Goal: Use online tool/utility: Use online tool/utility

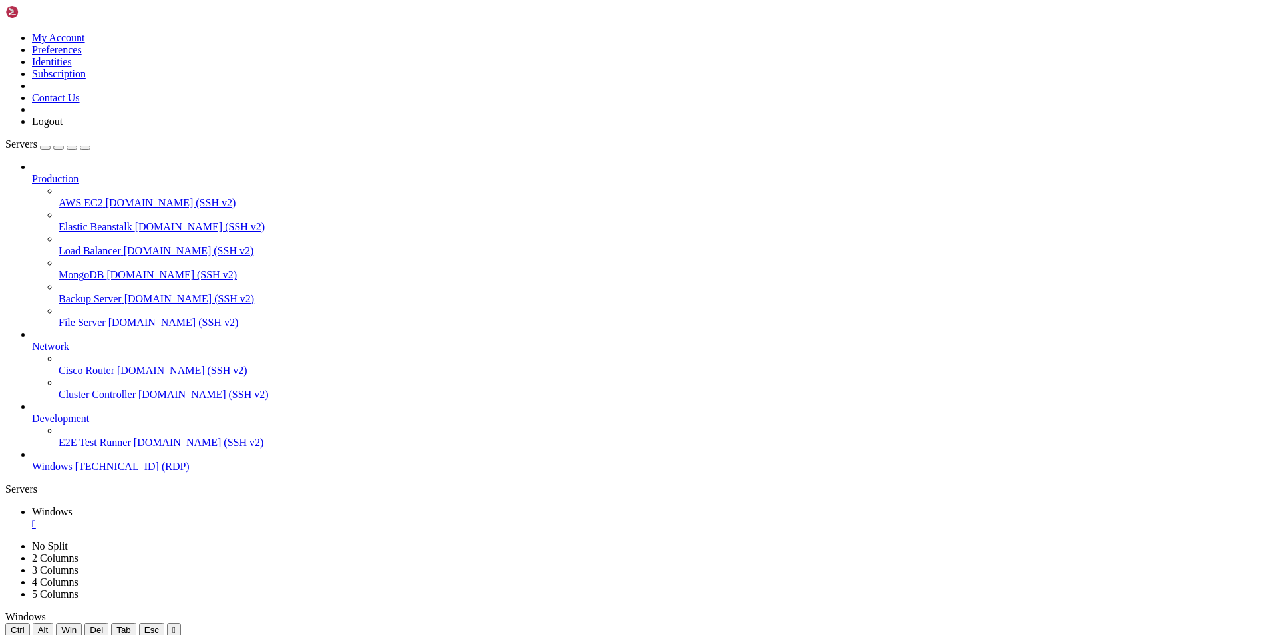
drag, startPoint x: 326, startPoint y: 1117, endPoint x: 201, endPoint y: 946, distance: 211.9
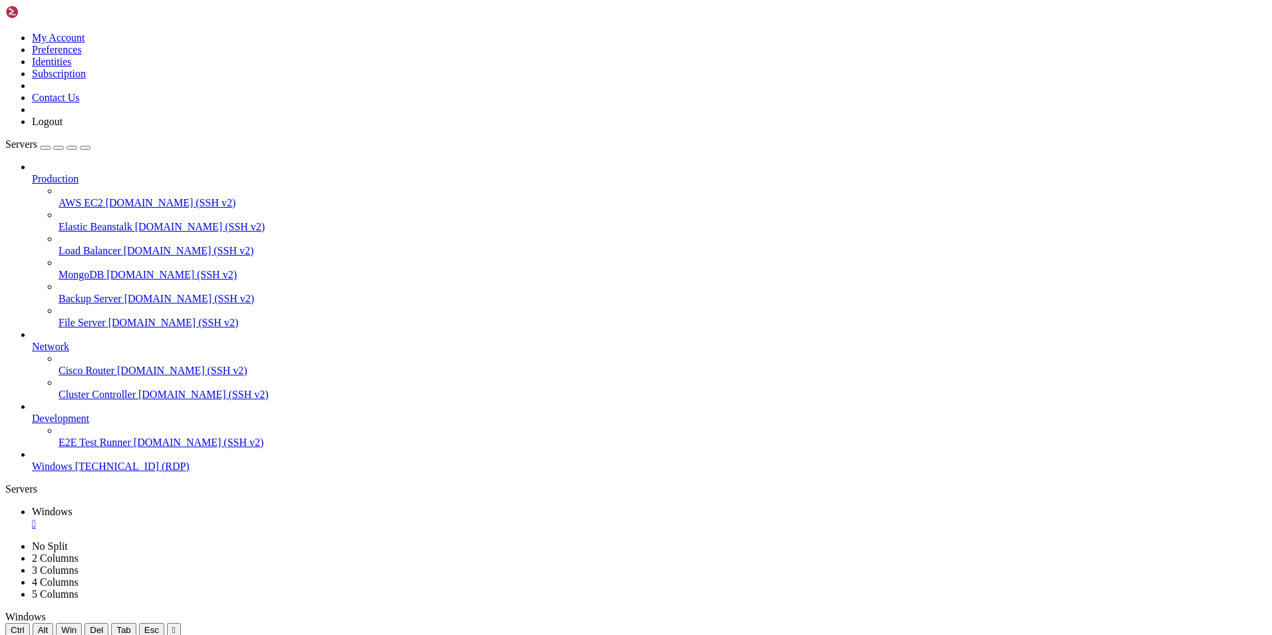
drag, startPoint x: 751, startPoint y: 693, endPoint x: 1071, endPoint y: 757, distance: 325.9
drag, startPoint x: 624, startPoint y: 889, endPoint x: 1157, endPoint y: 870, distance: 533.4
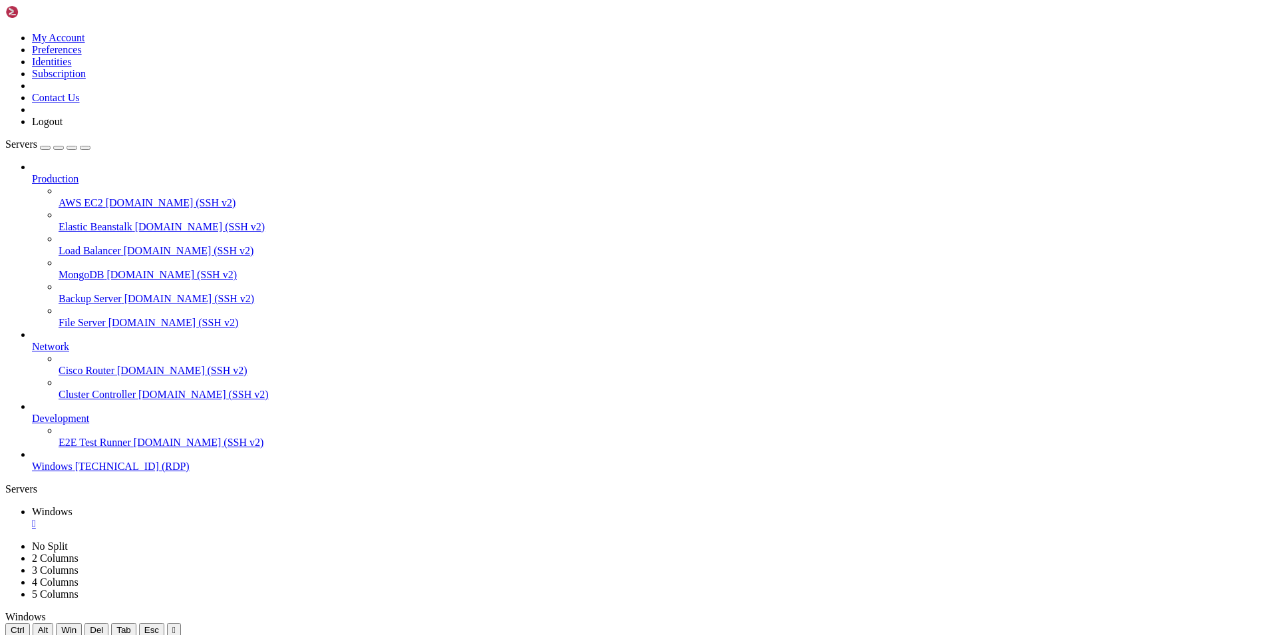
drag, startPoint x: 733, startPoint y: 883, endPoint x: 1214, endPoint y: 823, distance: 484.9
drag, startPoint x: 784, startPoint y: 945, endPoint x: 836, endPoint y: 944, distance: 51.9
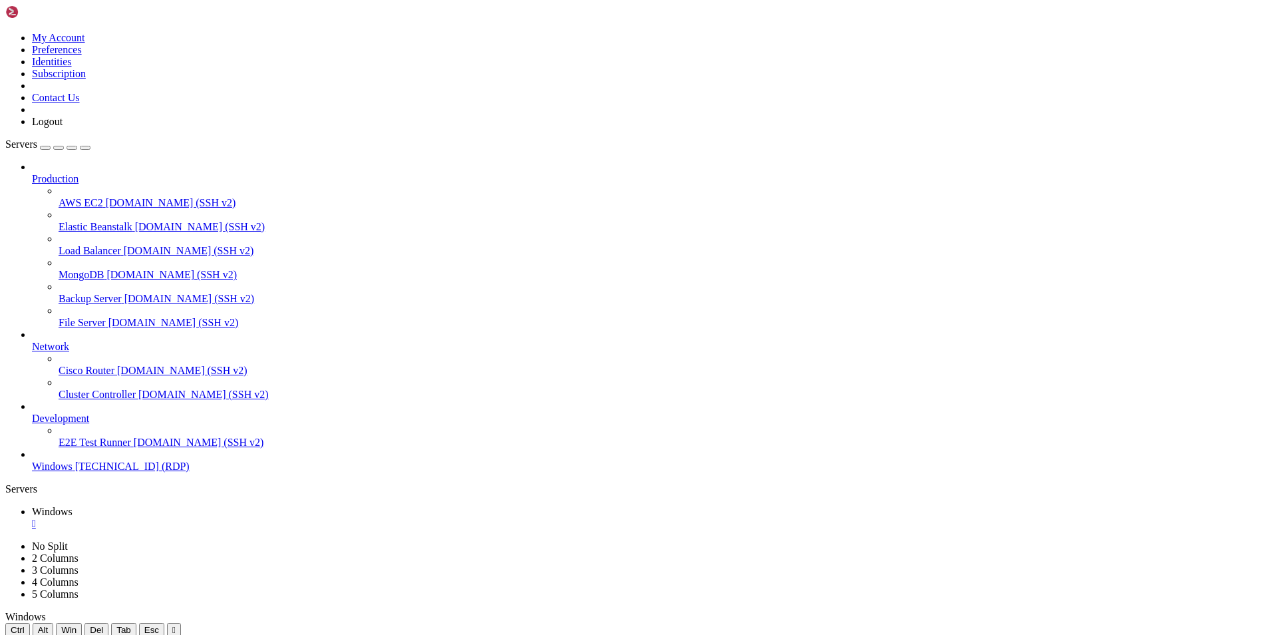
drag, startPoint x: 703, startPoint y: 947, endPoint x: 650, endPoint y: 945, distance: 53.3
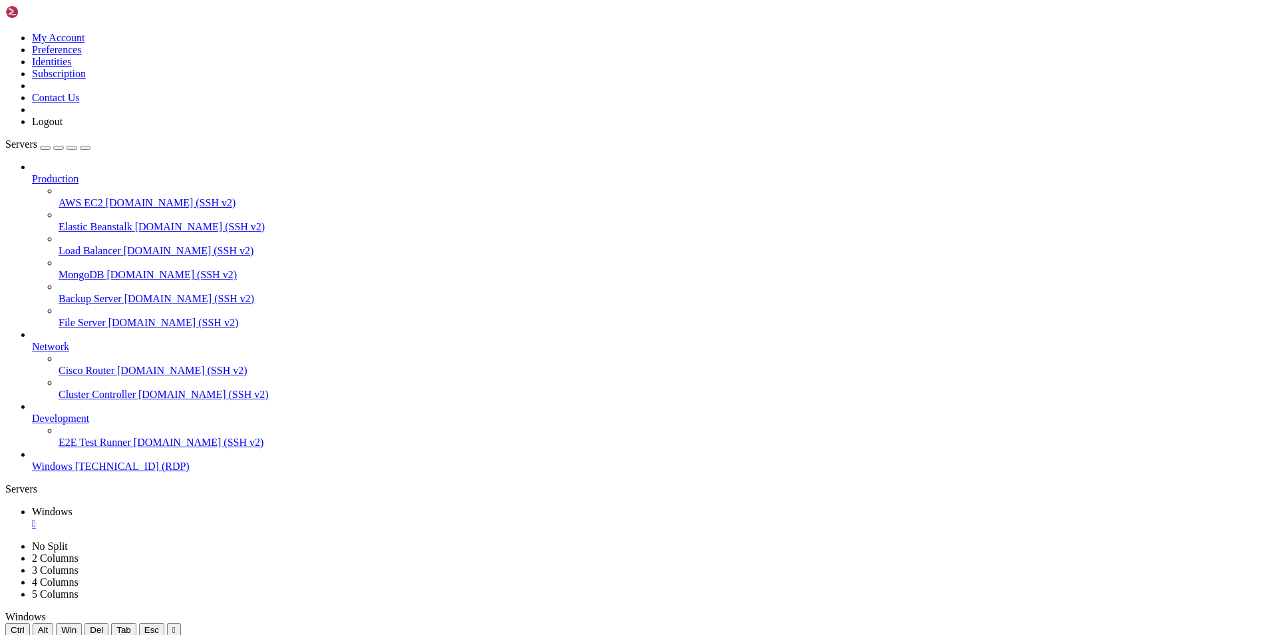
drag, startPoint x: 183, startPoint y: 980, endPoint x: 11, endPoint y: 890, distance: 193.8
drag, startPoint x: 933, startPoint y: 942, endPoint x: 223, endPoint y: 945, distance: 710.1
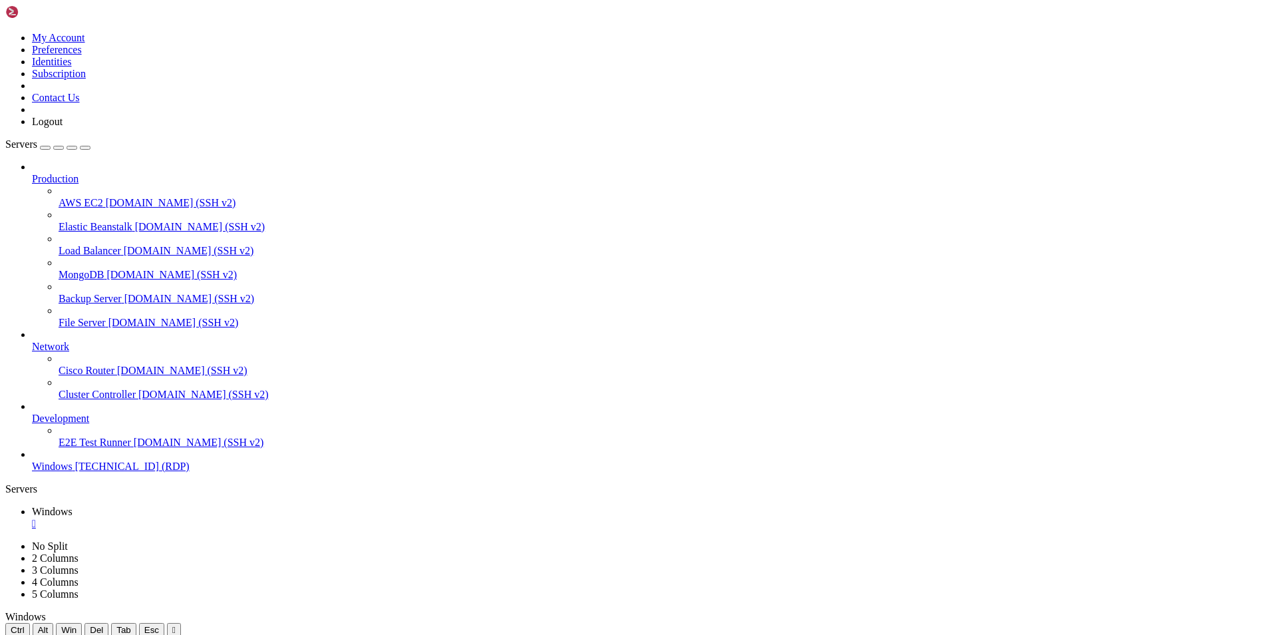
drag, startPoint x: 147, startPoint y: 865, endPoint x: 138, endPoint y: 1146, distance: 281.0
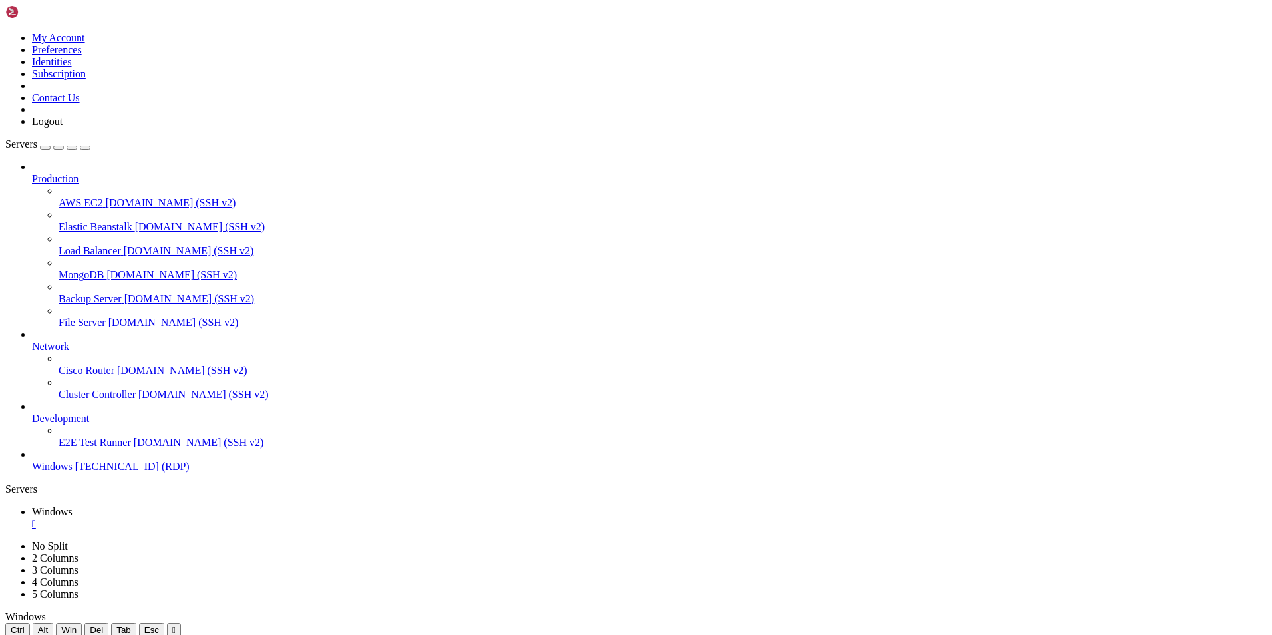
drag, startPoint x: 1117, startPoint y: 827, endPoint x: 1116, endPoint y: 754, distance: 73.2
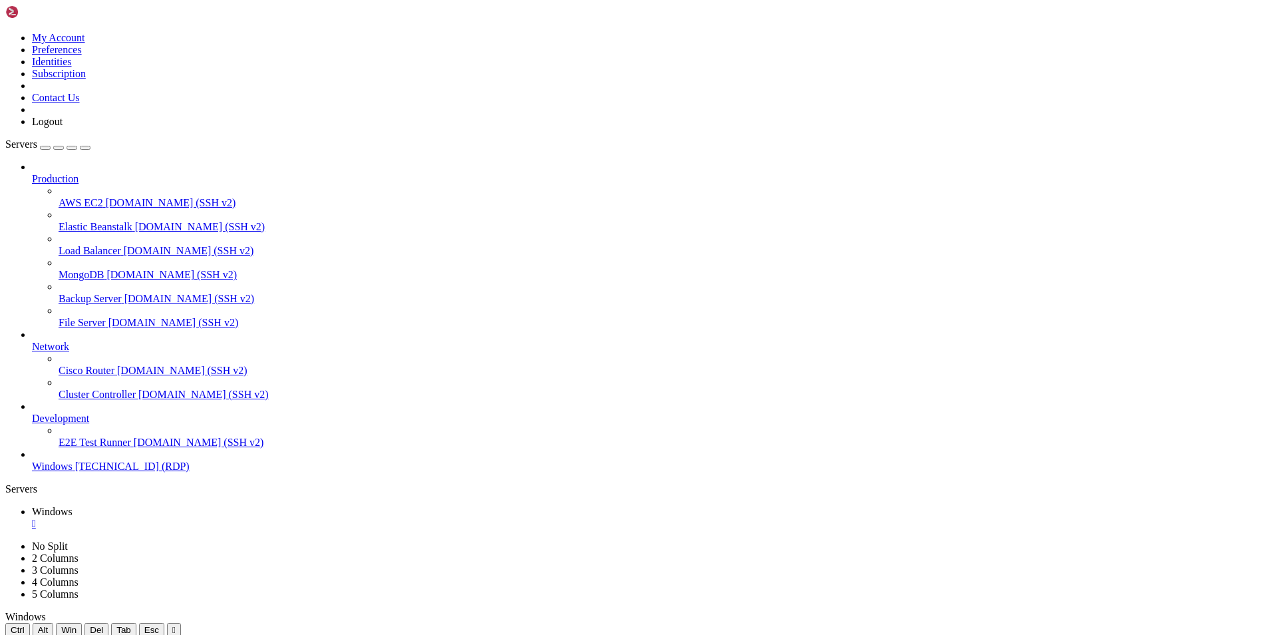
drag, startPoint x: 870, startPoint y: 945, endPoint x: 222, endPoint y: 946, distance: 648.2
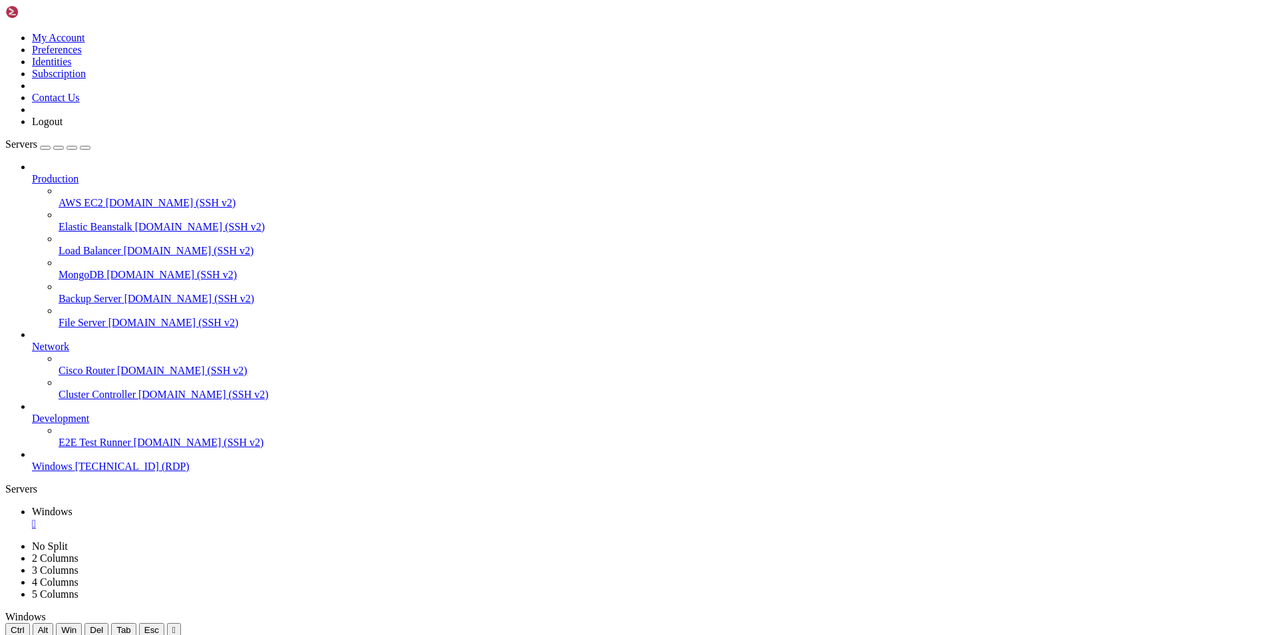
drag, startPoint x: 656, startPoint y: 880, endPoint x: 587, endPoint y: 594, distance: 295.1
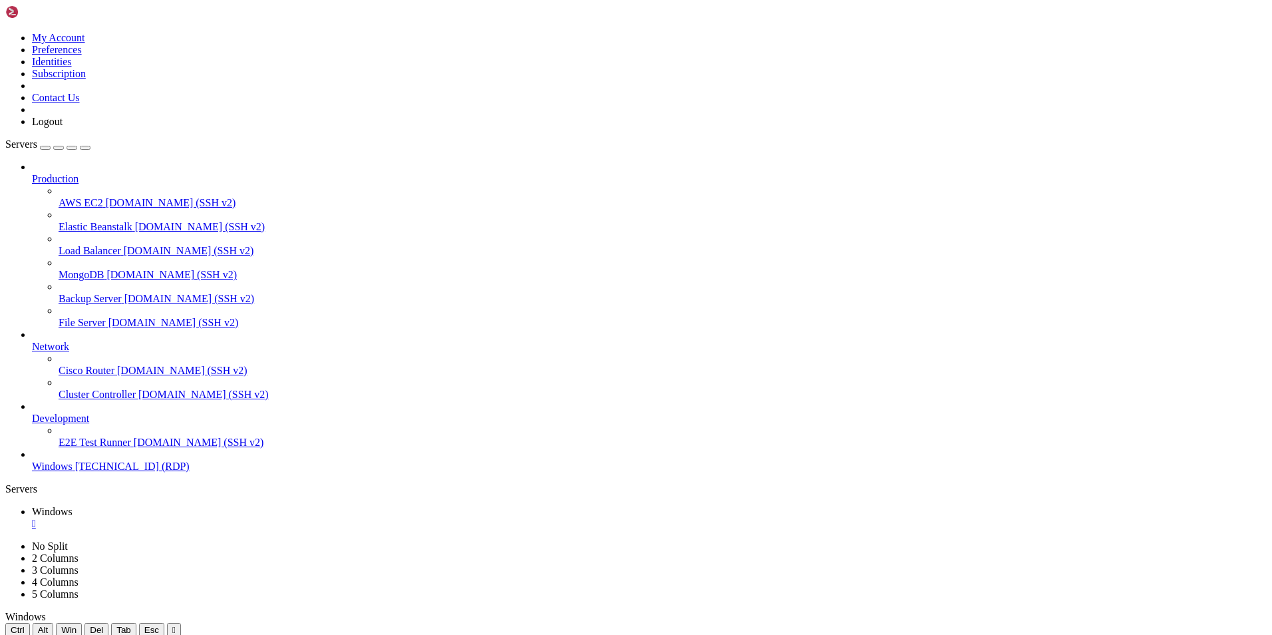
drag, startPoint x: 653, startPoint y: 945, endPoint x: 665, endPoint y: 946, distance: 12.1
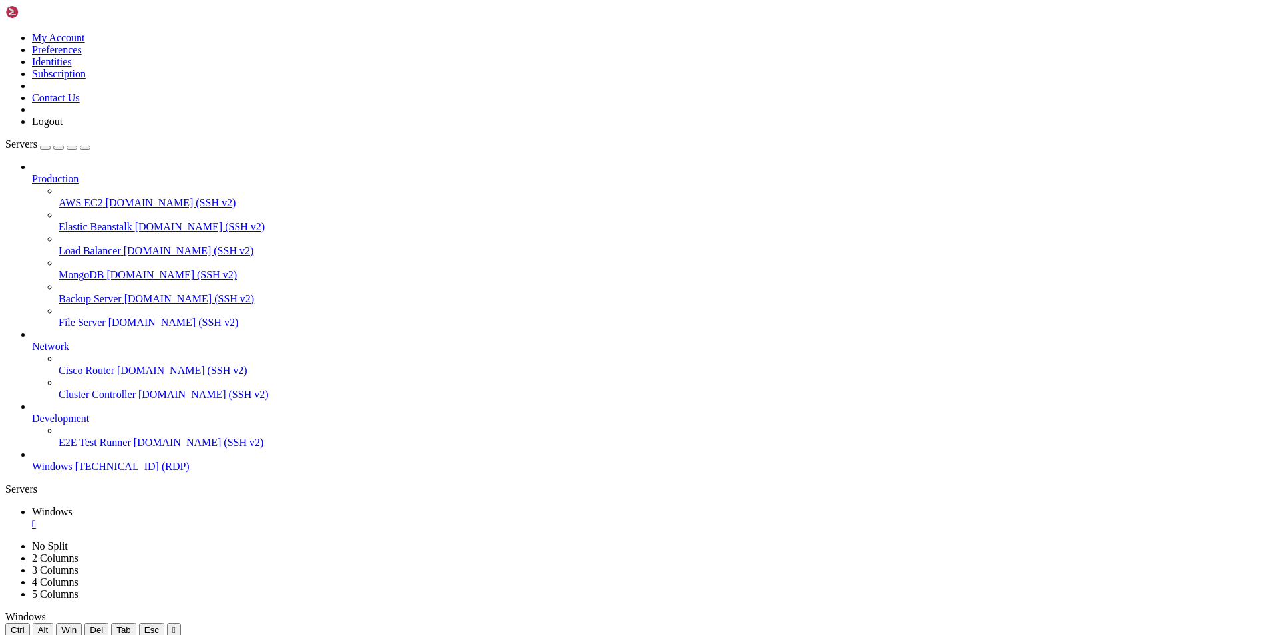
drag, startPoint x: 531, startPoint y: 944, endPoint x: 618, endPoint y: 944, distance: 86.5
drag, startPoint x: 741, startPoint y: 958, endPoint x: 550, endPoint y: 958, distance: 190.3
drag, startPoint x: 564, startPoint y: 948, endPoint x: 617, endPoint y: 944, distance: 52.7
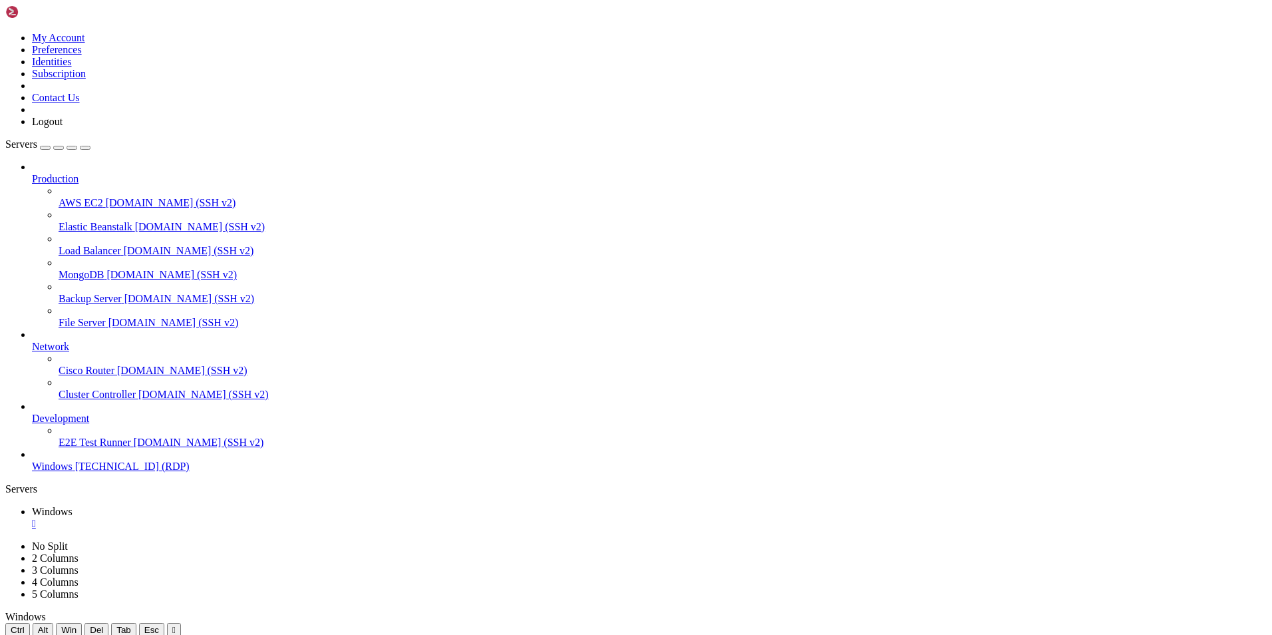
drag, startPoint x: 618, startPoint y: 961, endPoint x: 740, endPoint y: 958, distance: 122.5
drag, startPoint x: 656, startPoint y: 944, endPoint x: 190, endPoint y: 946, distance: 465.8
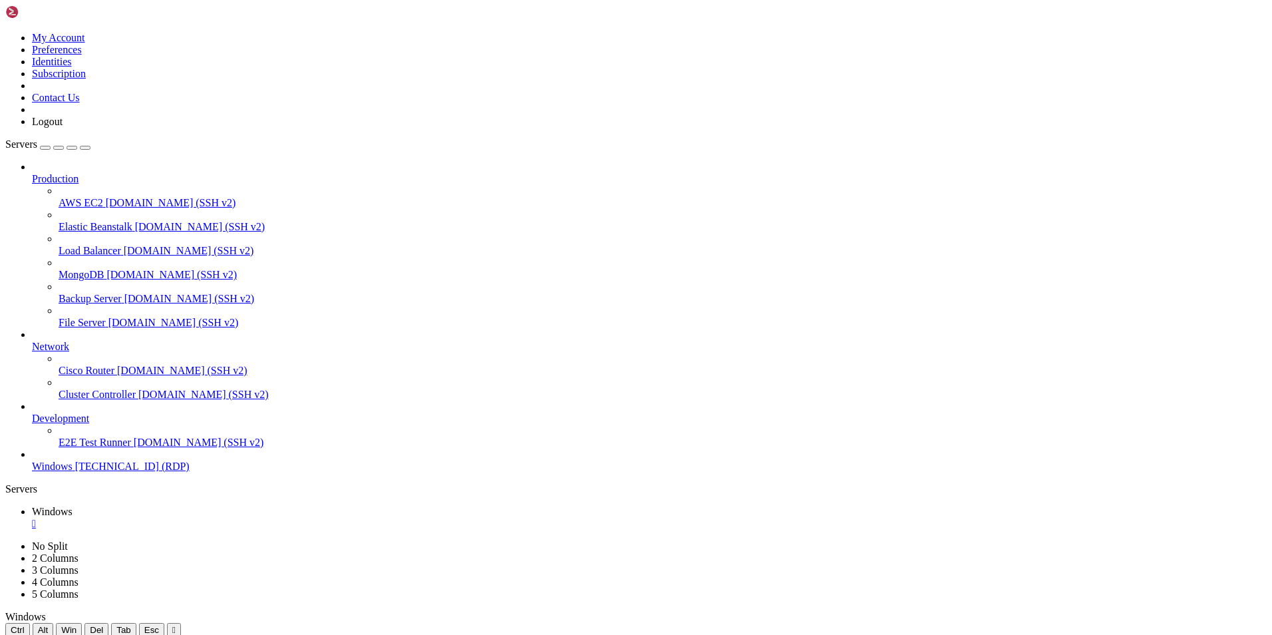
drag, startPoint x: 1203, startPoint y: 759, endPoint x: 665, endPoint y: 705, distance: 540.4
